Goal: Task Accomplishment & Management: Use online tool/utility

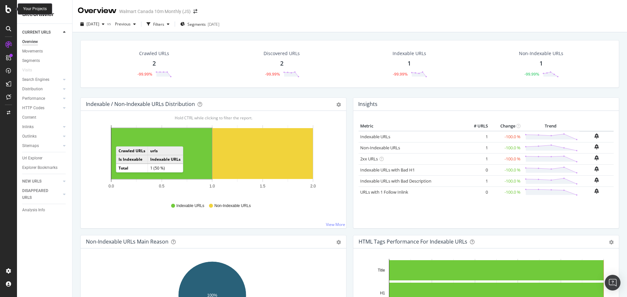
click at [4, 7] on div at bounding box center [9, 9] width 16 height 8
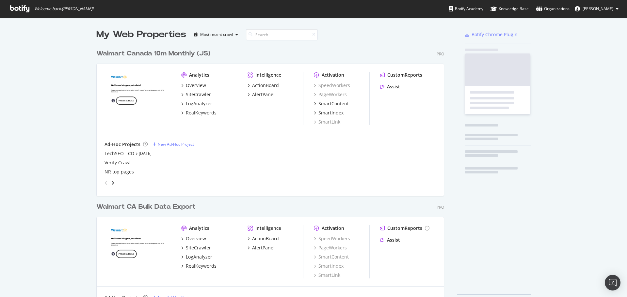
scroll to position [293, 617]
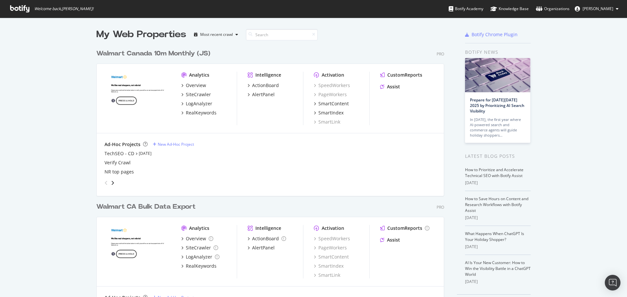
click at [161, 51] on div "Walmart Canada 10m Monthly (JS)" at bounding box center [153, 53] width 114 height 9
click at [168, 53] on div "Walmart Canada 10m Monthly (JS)" at bounding box center [153, 53] width 114 height 9
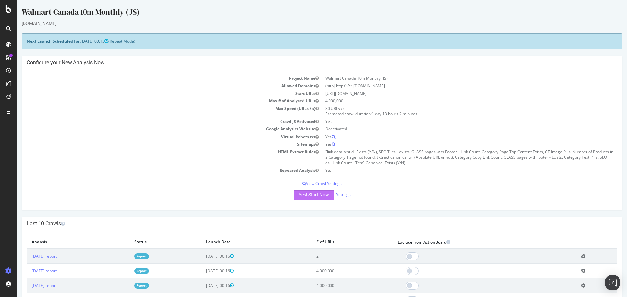
click at [303, 193] on button "Yes! Start Now" at bounding box center [314, 195] width 40 height 10
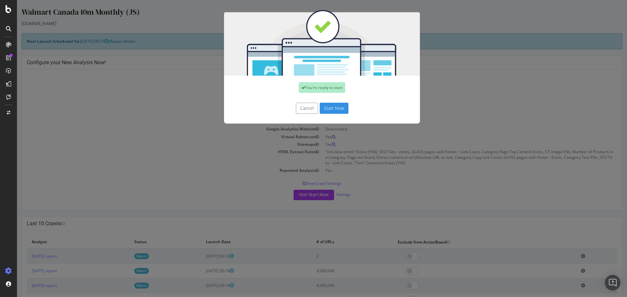
click at [328, 107] on button "Start Now" at bounding box center [334, 108] width 29 height 11
